Goal: Task Accomplishment & Management: Use online tool/utility

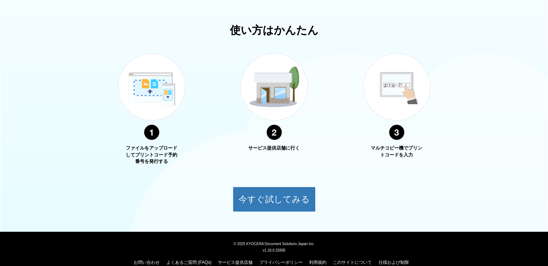
scroll to position [246, 0]
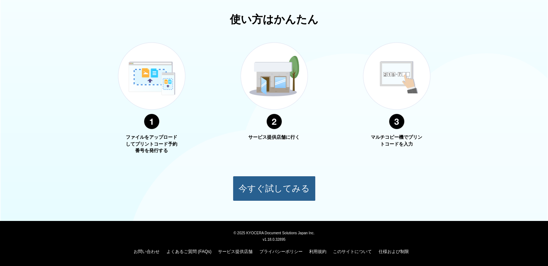
click at [277, 187] on button "今すぐ試してみる" at bounding box center [274, 188] width 83 height 25
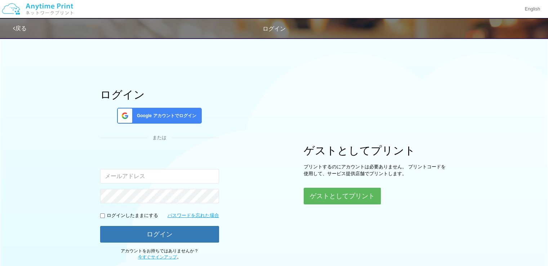
click at [187, 175] on input "email" at bounding box center [159, 176] width 119 height 14
click at [188, 173] on input "emiplus3066@gmail.com" at bounding box center [159, 176] width 119 height 14
type input "e"
click at [351, 199] on button "ゲストとしてプリント" at bounding box center [342, 196] width 76 height 16
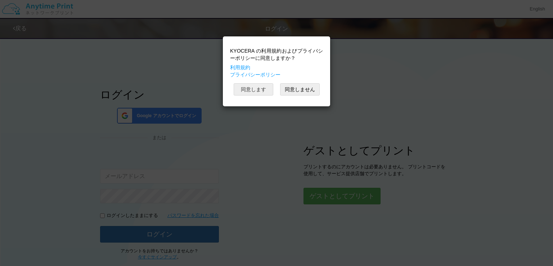
click at [252, 87] on button "同意します" at bounding box center [254, 89] width 40 height 12
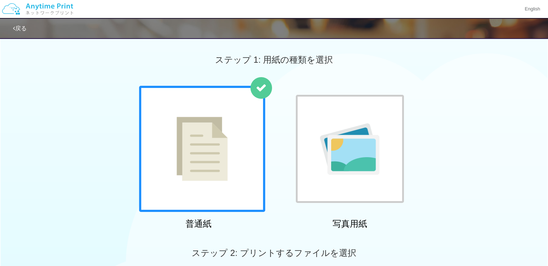
click at [234, 162] on div at bounding box center [202, 149] width 126 height 126
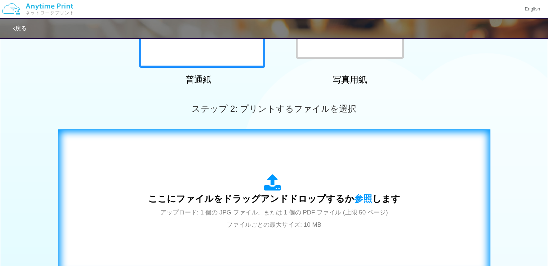
scroll to position [180, 0]
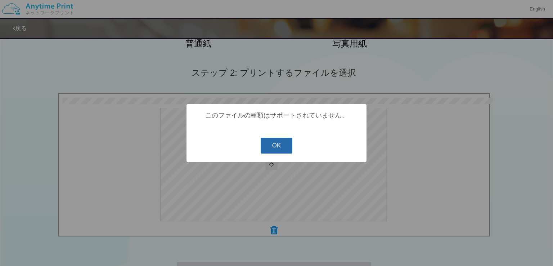
click at [288, 147] on button "OK" at bounding box center [277, 146] width 32 height 16
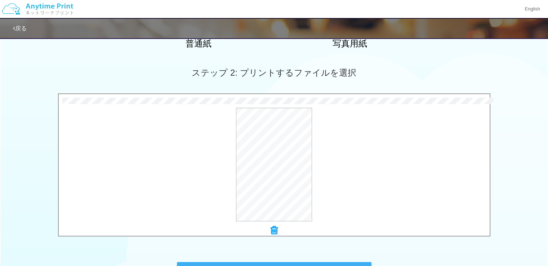
click at [272, 233] on icon at bounding box center [274, 230] width 7 height 9
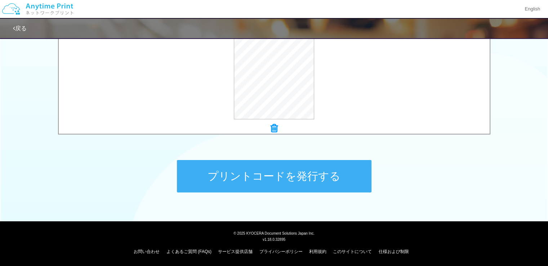
click at [255, 178] on button "プリントコードを発行する" at bounding box center [274, 176] width 195 height 32
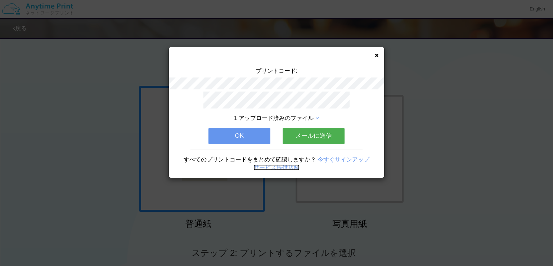
click at [284, 166] on link "サービス提供店舗" at bounding box center [277, 167] width 46 height 6
click at [298, 132] on button "メールに送信" at bounding box center [314, 136] width 62 height 16
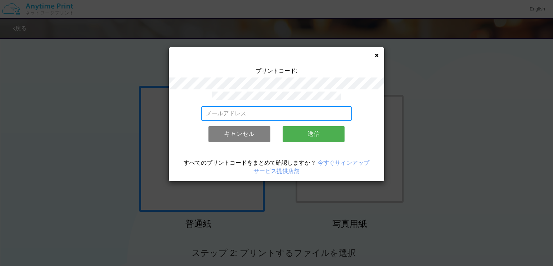
click at [251, 110] on input "email" at bounding box center [276, 113] width 151 height 14
type input "emiplus3066@gmail.com"
click at [311, 133] on button "送信" at bounding box center [314, 134] width 62 height 16
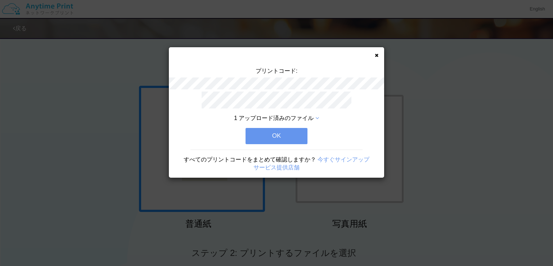
click at [278, 133] on button "OK" at bounding box center [277, 136] width 62 height 16
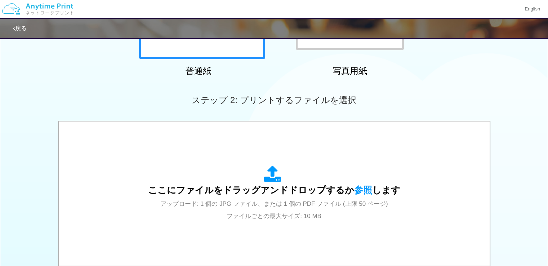
scroll to position [216, 0]
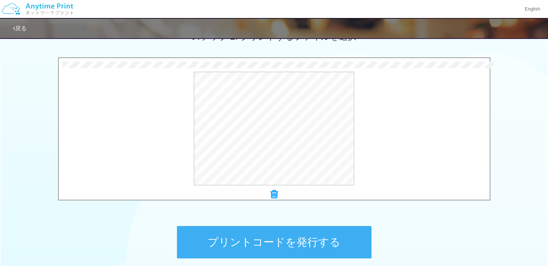
click at [287, 244] on button "プリントコードを発行する" at bounding box center [274, 242] width 195 height 32
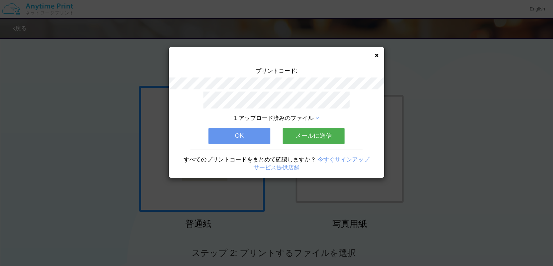
click at [314, 131] on button "メールに送信" at bounding box center [314, 136] width 62 height 16
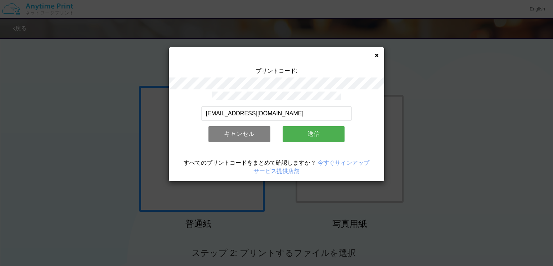
click at [312, 132] on button "送信" at bounding box center [314, 134] width 62 height 16
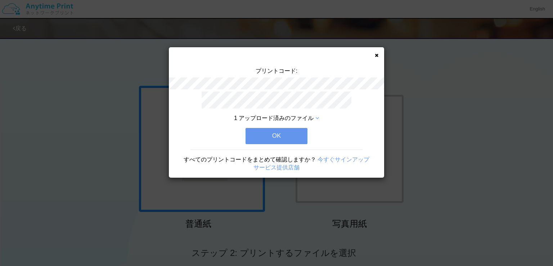
click at [288, 133] on button "OK" at bounding box center [277, 136] width 62 height 16
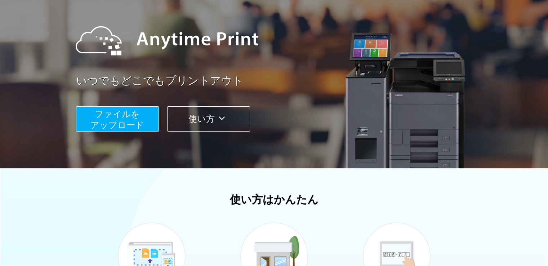
click at [223, 120] on icon at bounding box center [222, 118] width 14 height 11
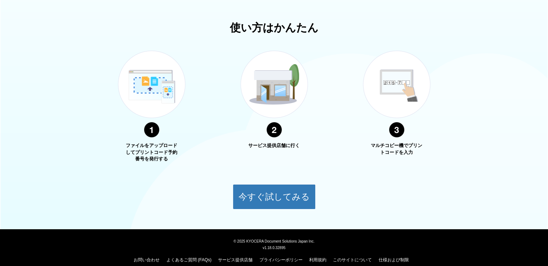
scroll to position [246, 0]
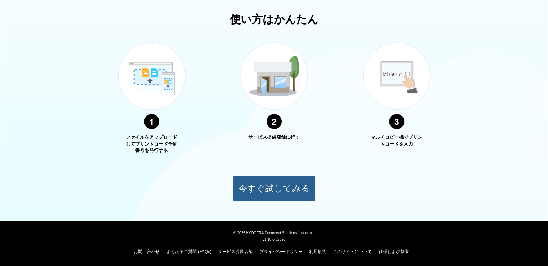
click at [272, 192] on button "今すぐ試してみる" at bounding box center [274, 188] width 83 height 25
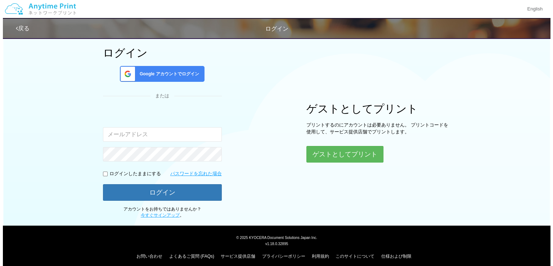
scroll to position [46, 0]
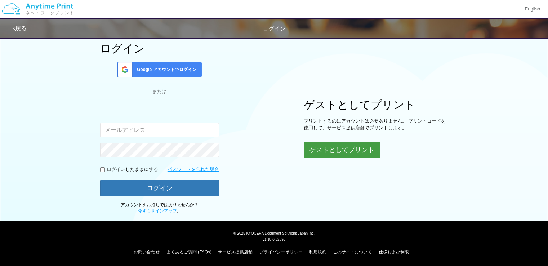
click at [323, 153] on button "ゲストとしてプリント" at bounding box center [342, 150] width 76 height 16
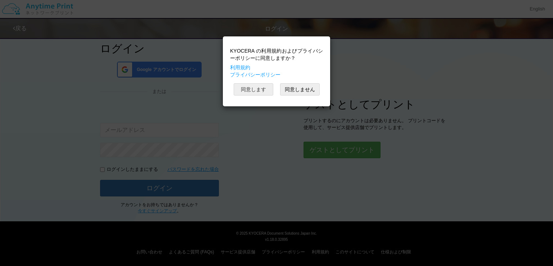
click at [252, 89] on button "同意します" at bounding box center [254, 89] width 40 height 12
